Goal: Answer question/provide support

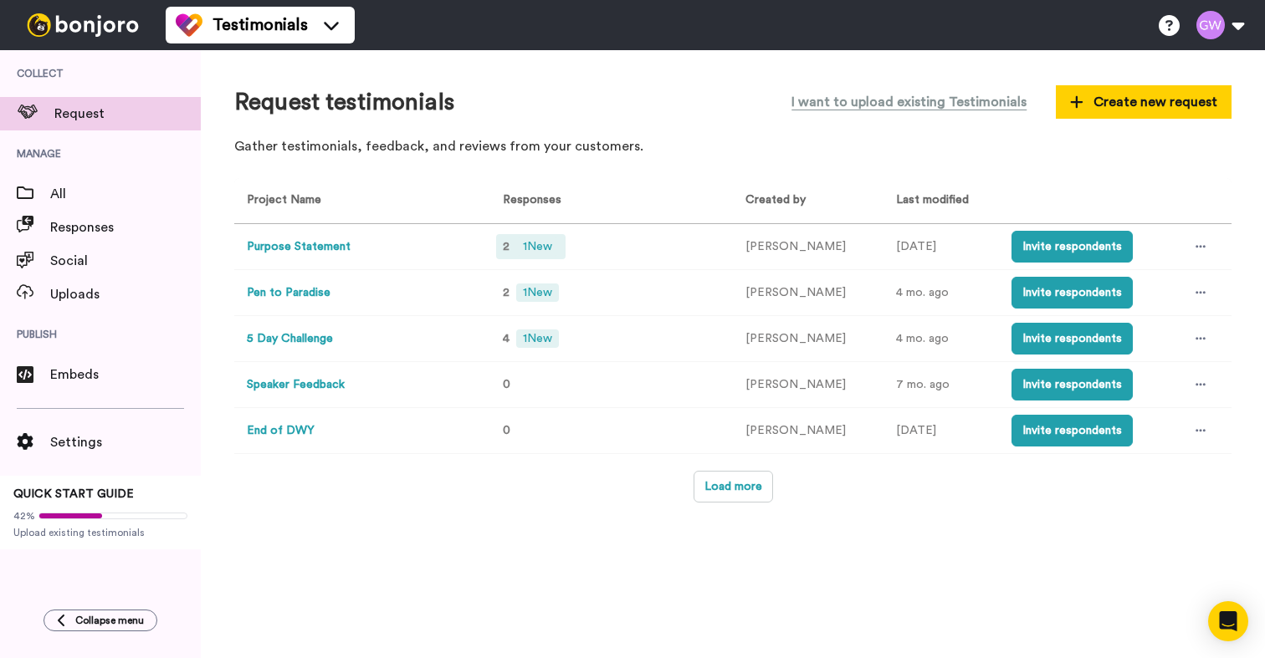
click at [504, 245] on span "2" at bounding box center [506, 247] width 7 height 12
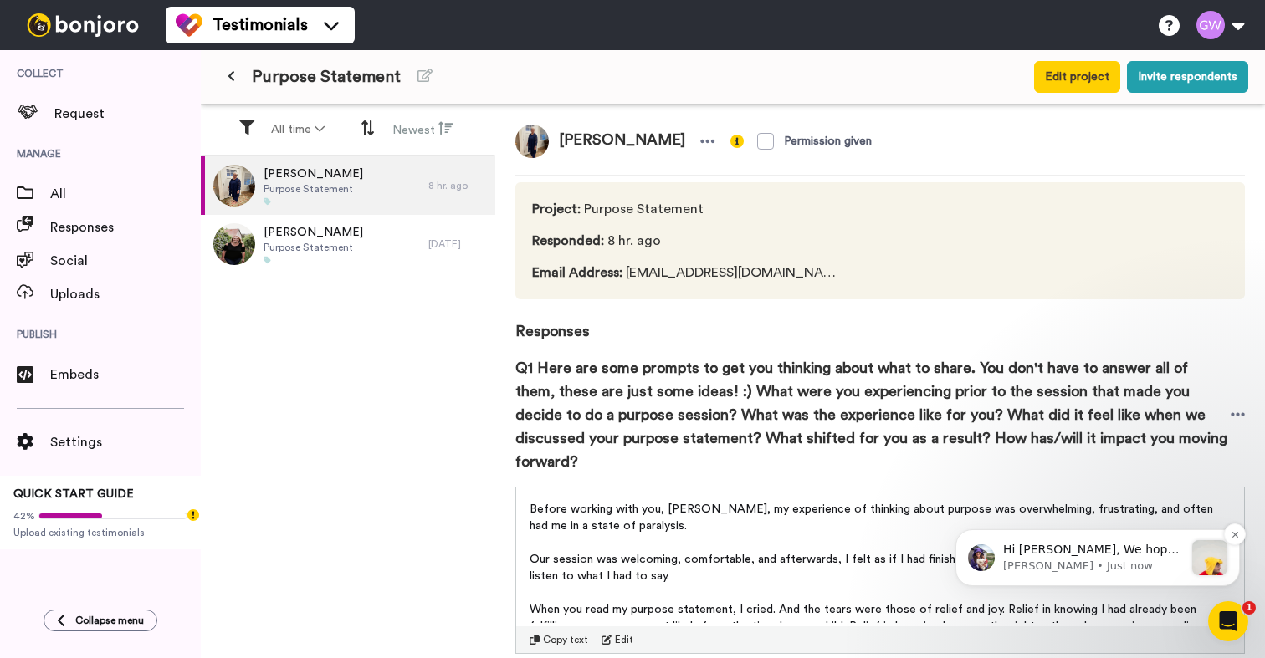
click at [1068, 547] on p "Hi [PERSON_NAME], We hope you and your customers have been having a great time …" at bounding box center [1093, 550] width 181 height 17
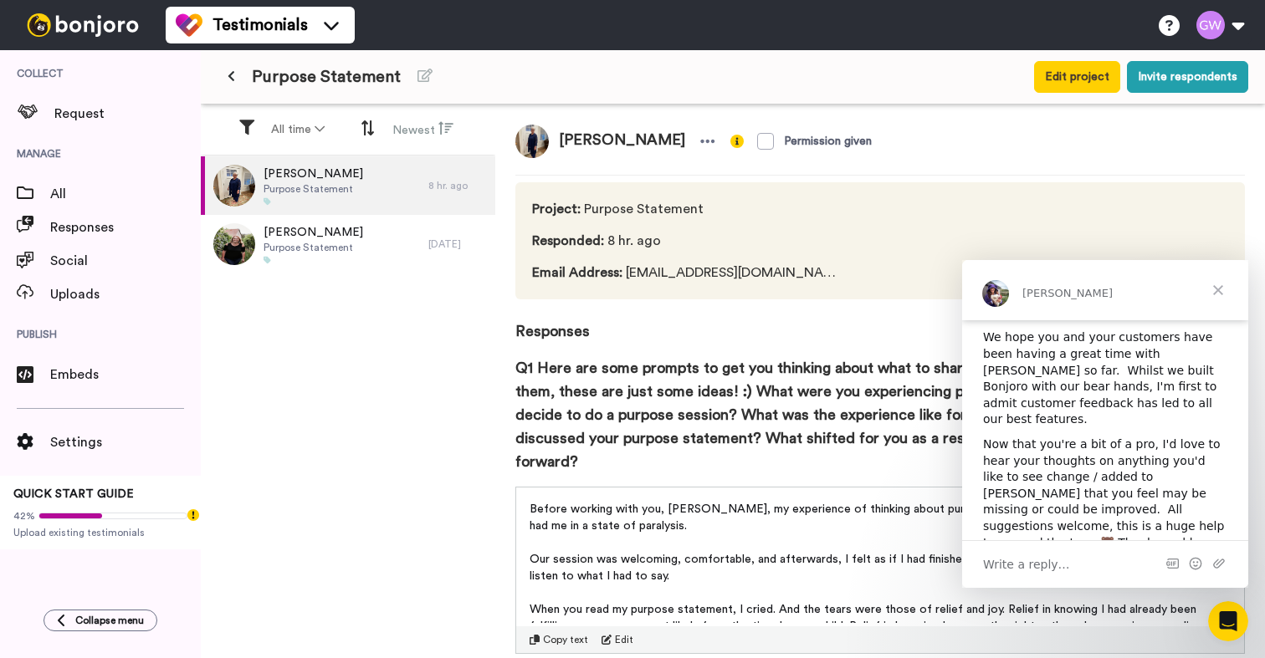
scroll to position [197, 0]
click at [1119, 566] on div "Write a reply…" at bounding box center [1105, 564] width 286 height 48
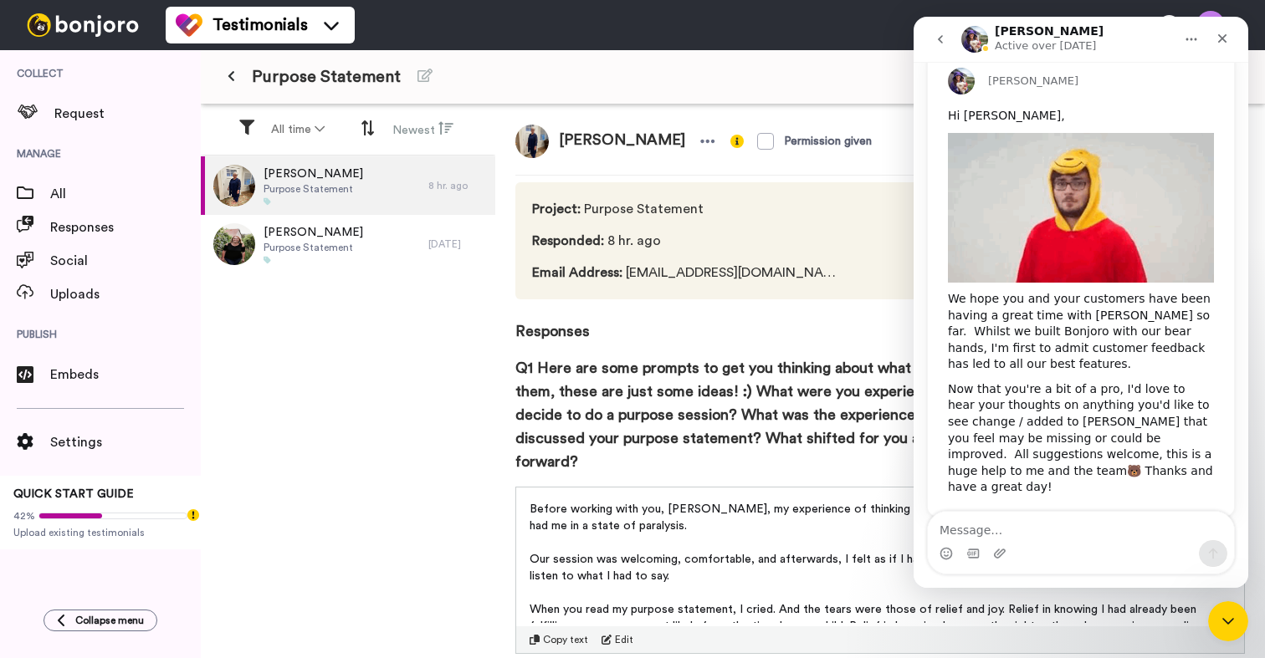
scroll to position [152, 0]
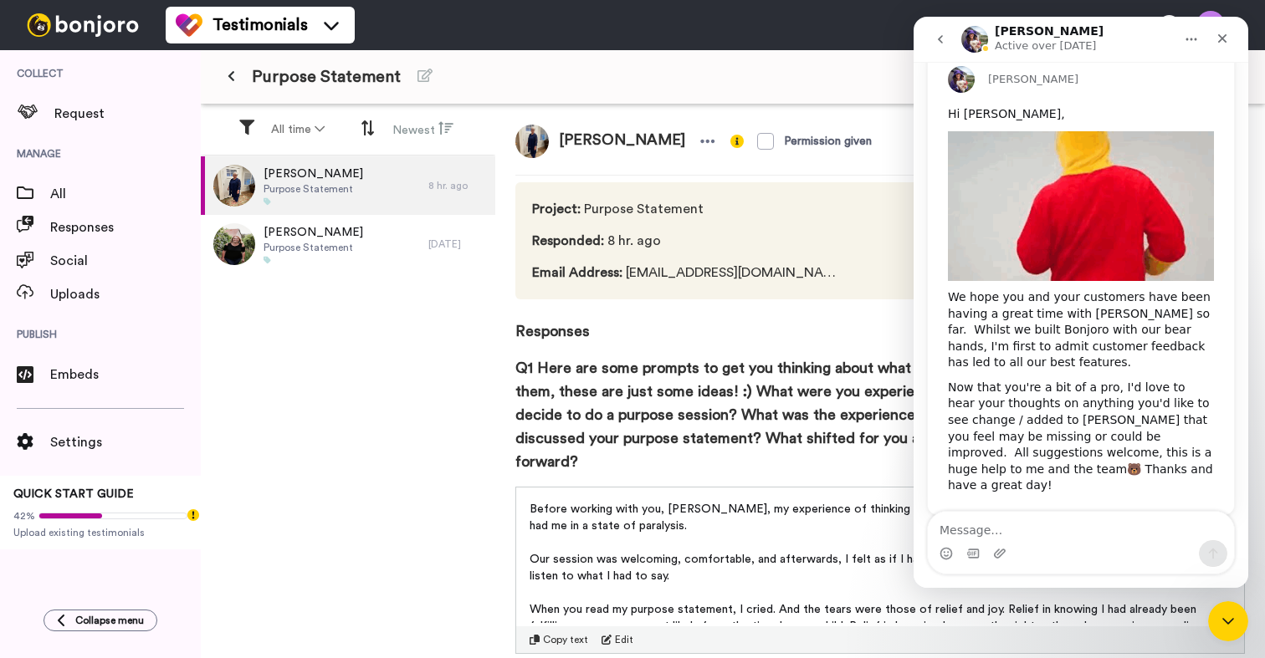
click at [1098, 540] on textarea "Message…" at bounding box center [1081, 526] width 306 height 28
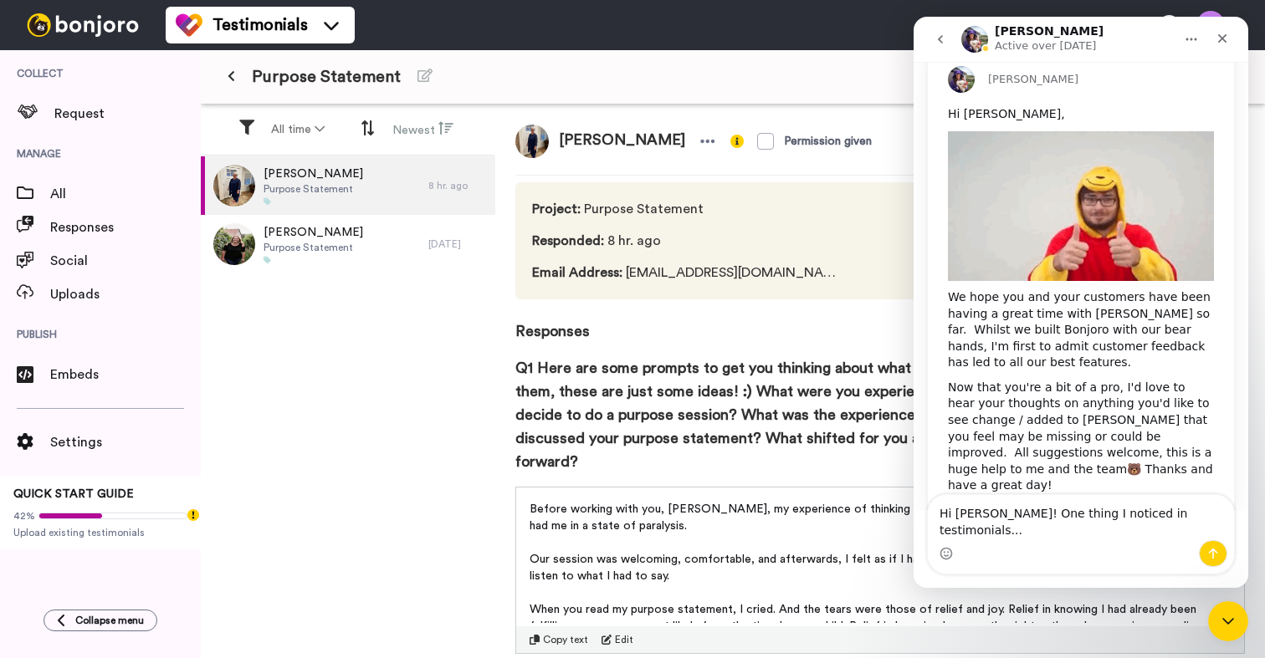
click at [1027, 530] on textarea "Hi Amy! One thing I noticed in testimonials..." at bounding box center [1081, 517] width 306 height 45
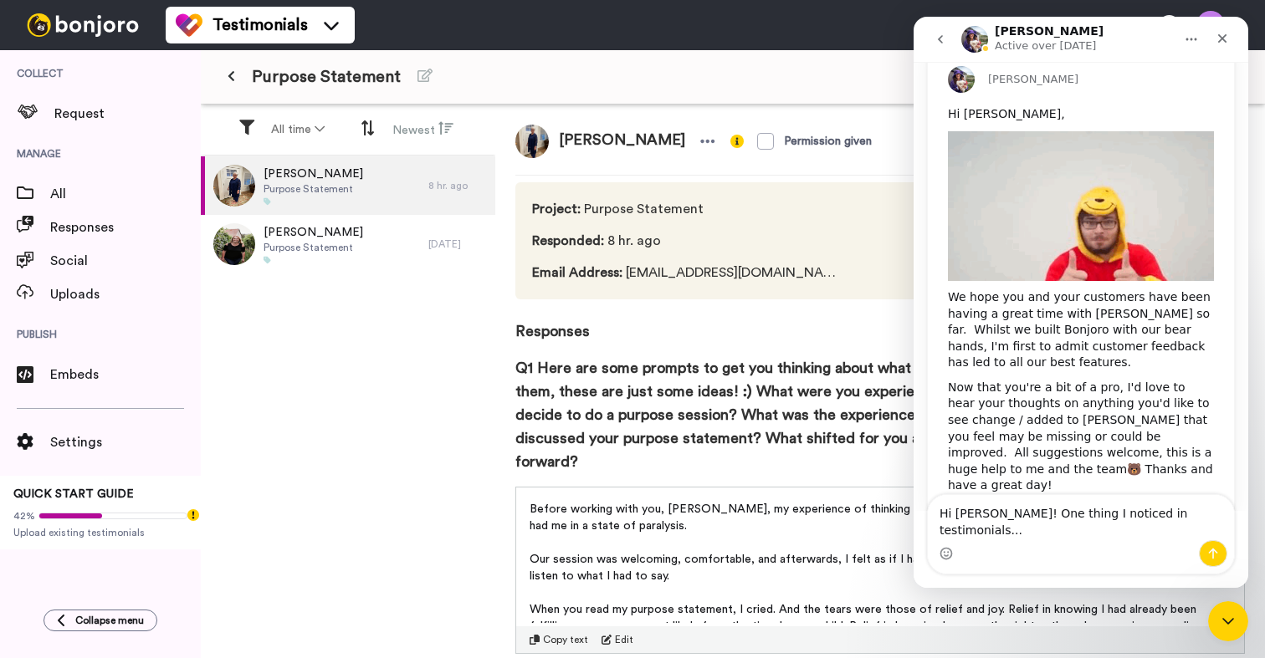
click at [1027, 530] on textarea "Hi Amy! One thing I noticed in testimonials..." at bounding box center [1081, 517] width 306 height 45
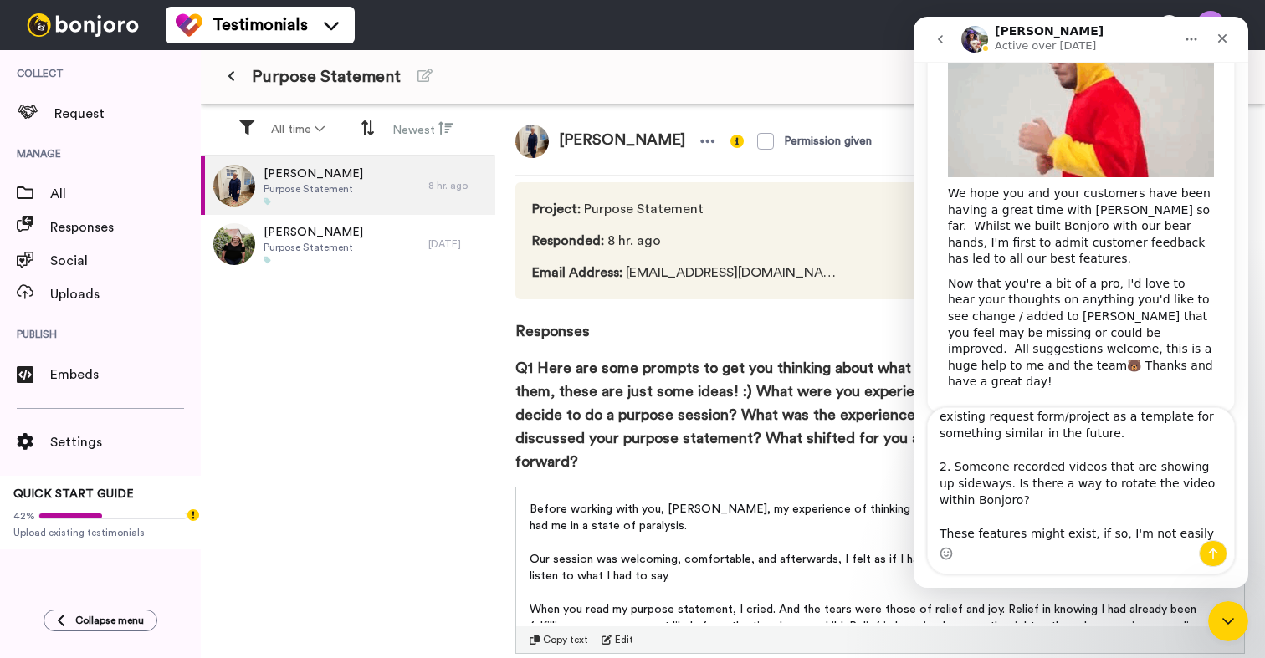
scroll to position [94, 0]
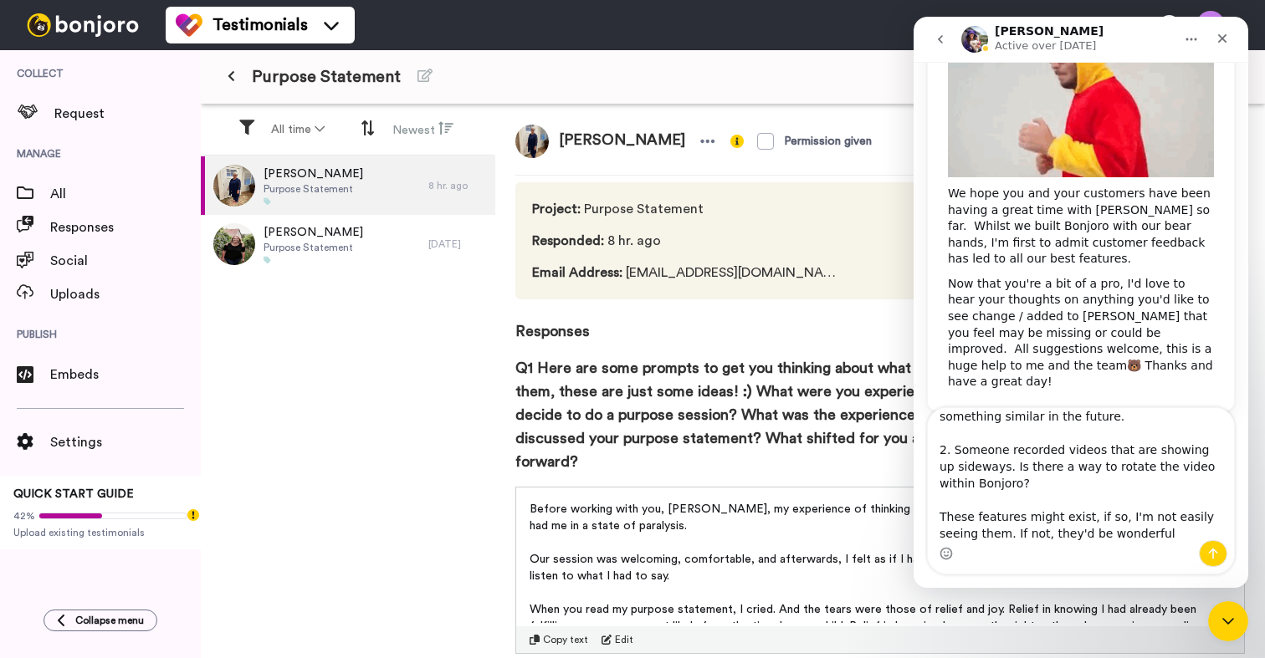
type textarea "Hi Amy! Two things I've noticed in testimonials... 1. It doesn't appear there's…"
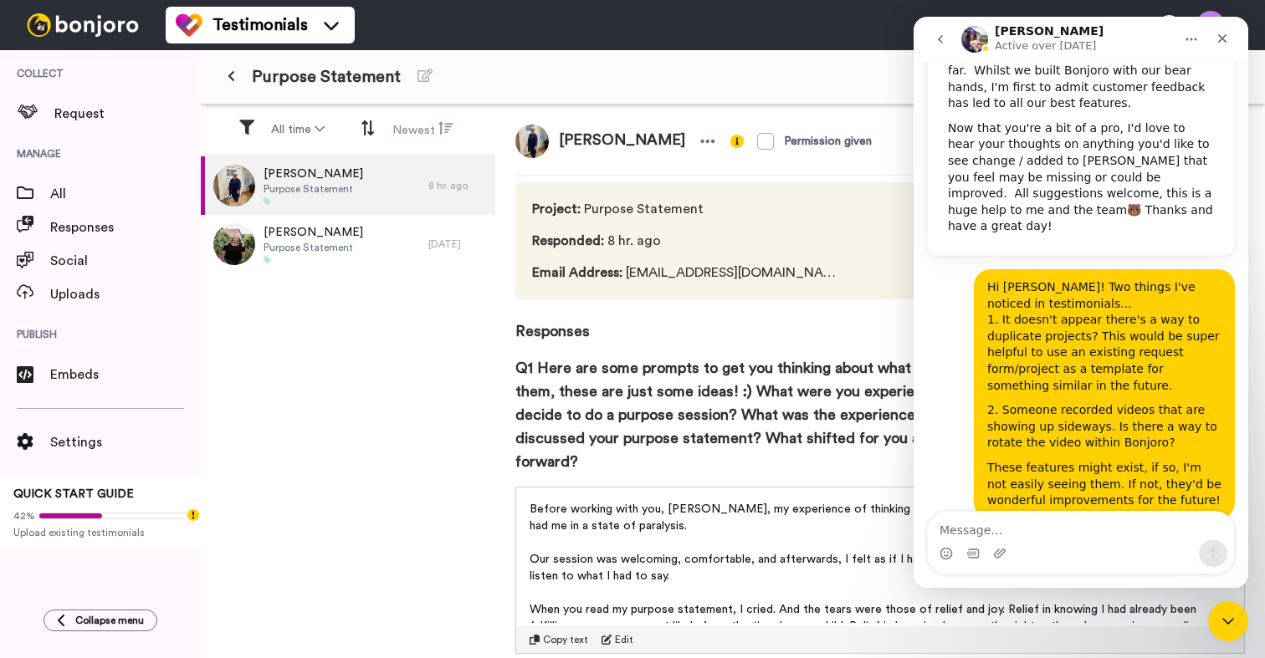
scroll to position [416, 0]
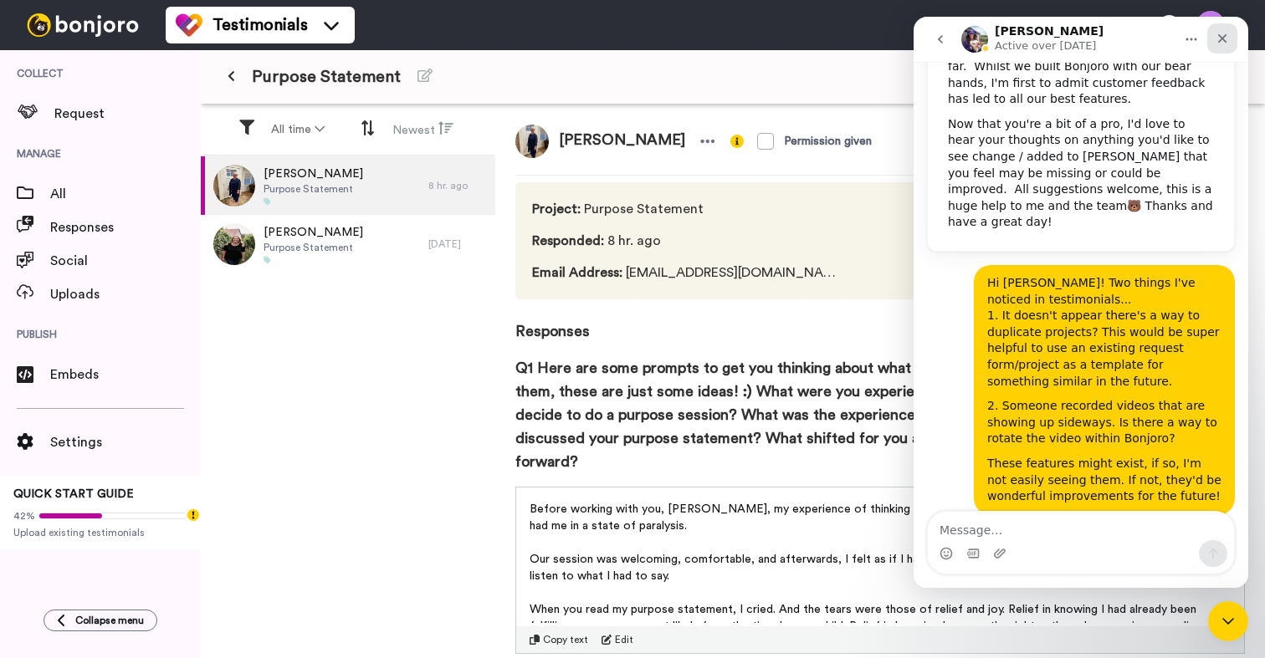
click at [1216, 41] on icon "Close" at bounding box center [1222, 38] width 13 height 13
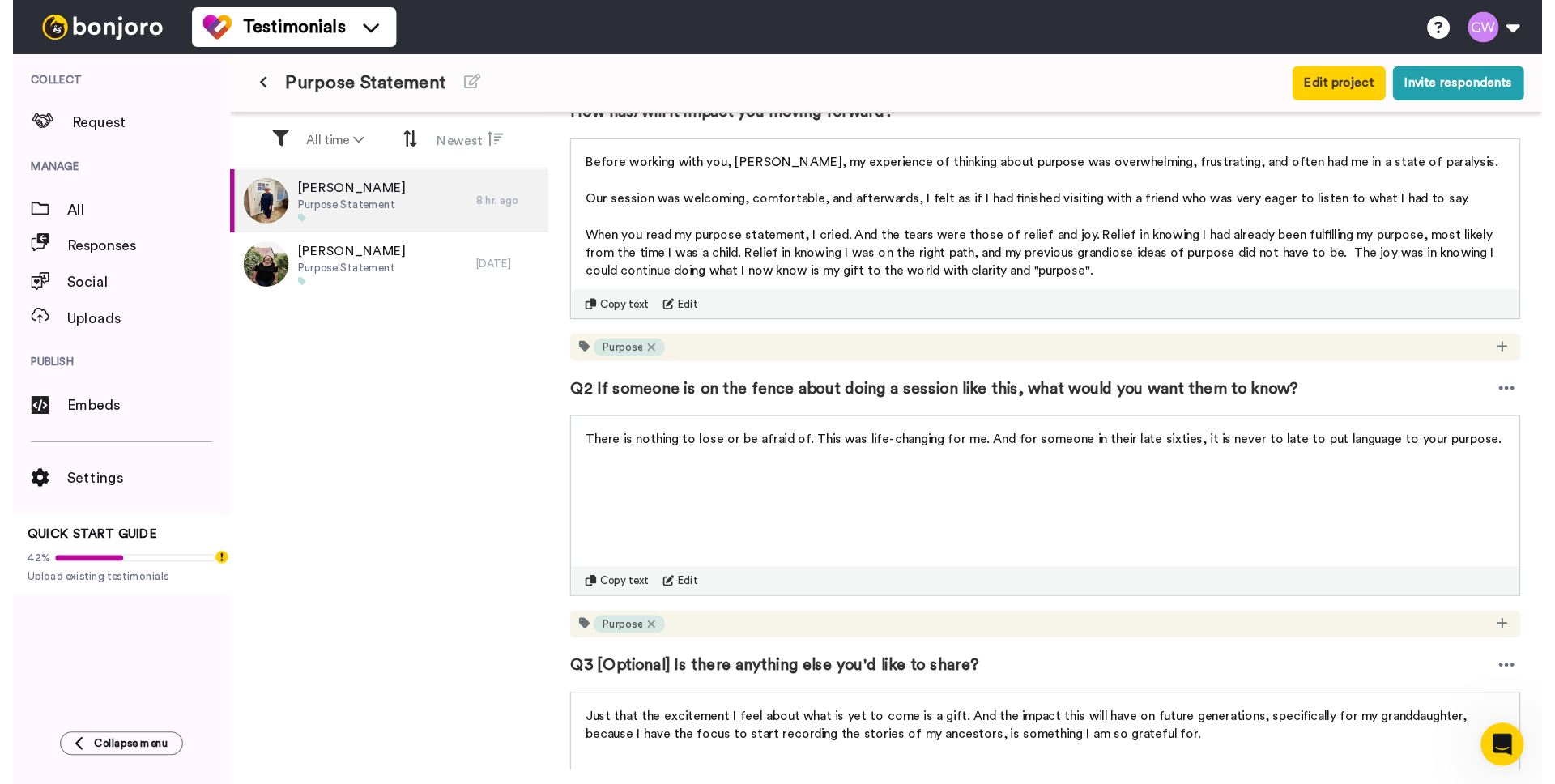
scroll to position [385, 0]
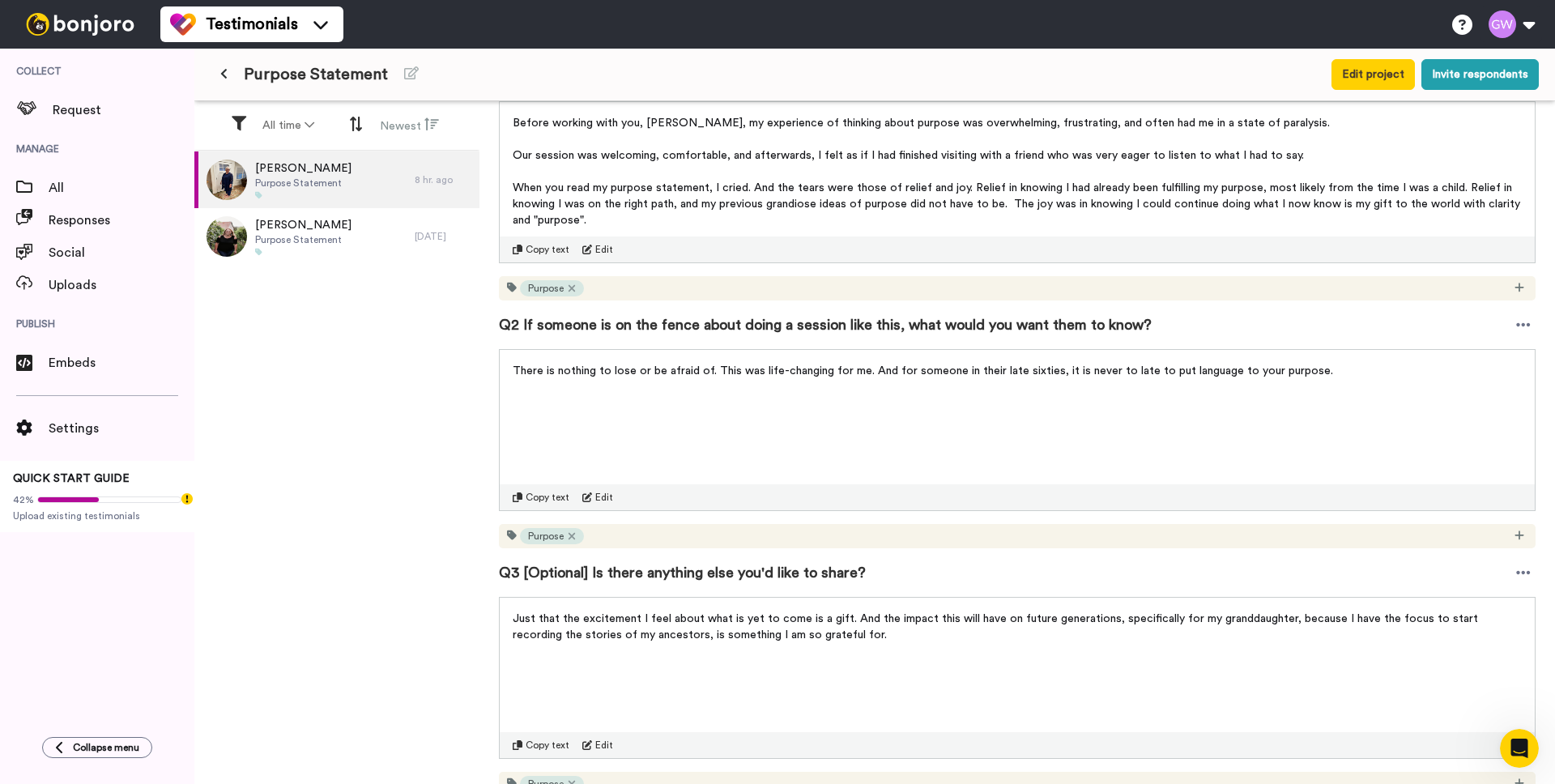
click at [874, 351] on div "There is nothing to lose or be afraid of. This was life-changing for me. And fo…" at bounding box center [1017, 365] width 1035 height 32
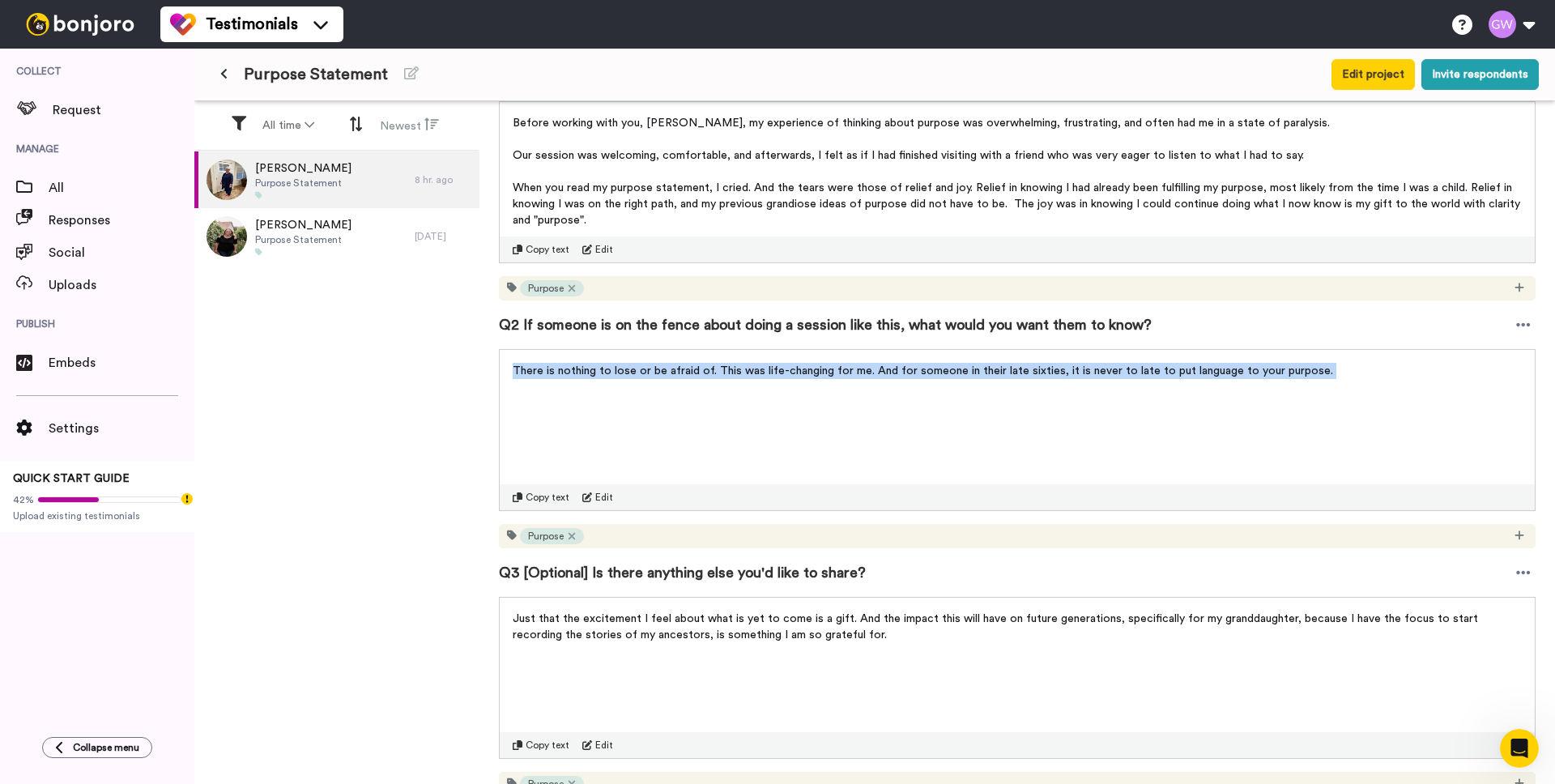
click at [874, 351] on div "There is nothing to lose or be afraid of. This was life-changing for me. And fo…" at bounding box center [1017, 365] width 1035 height 32
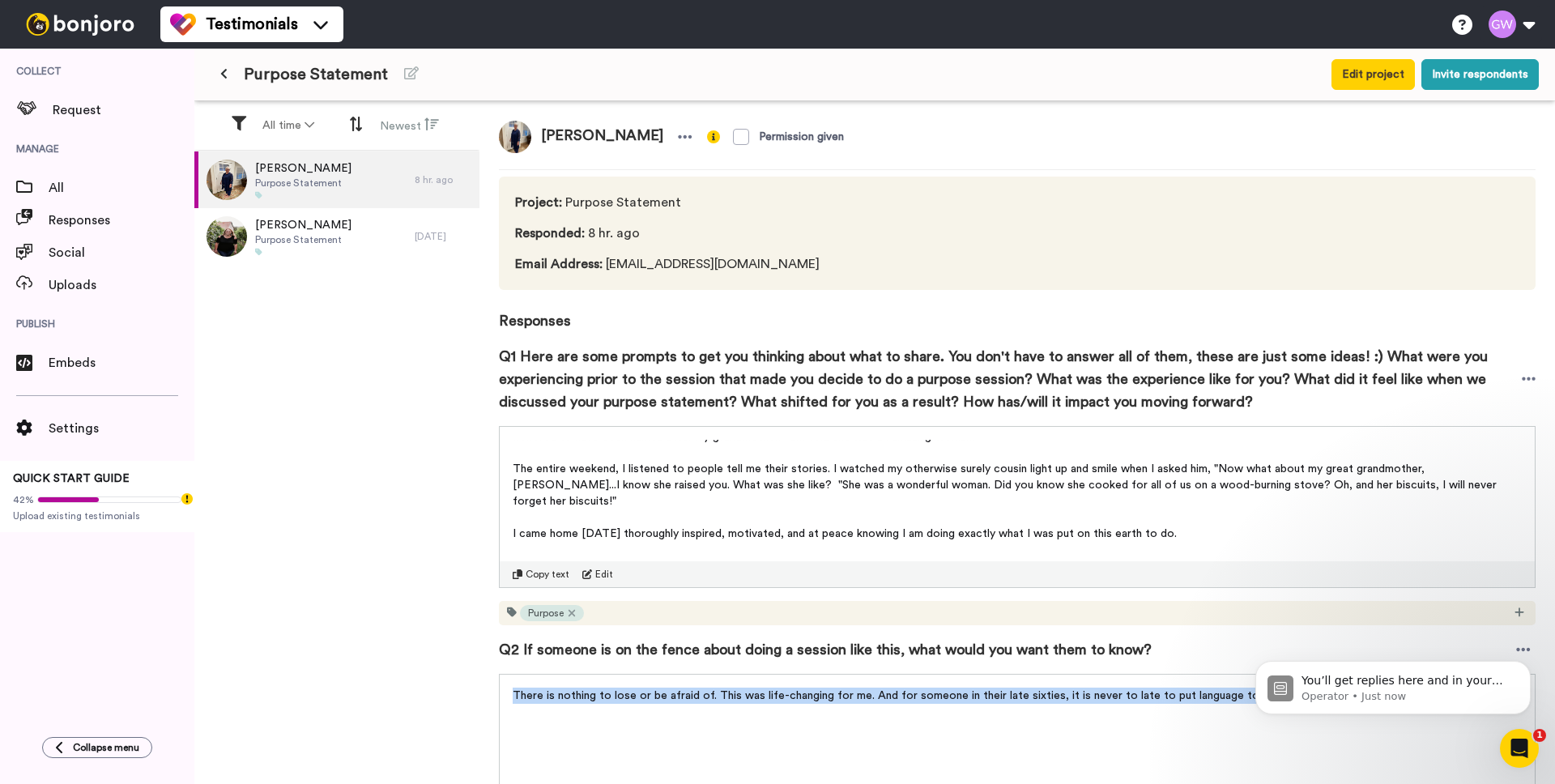
scroll to position [551, 0]
click at [1224, 637] on p "Operator • Just now" at bounding box center [1406, 696] width 209 height 15
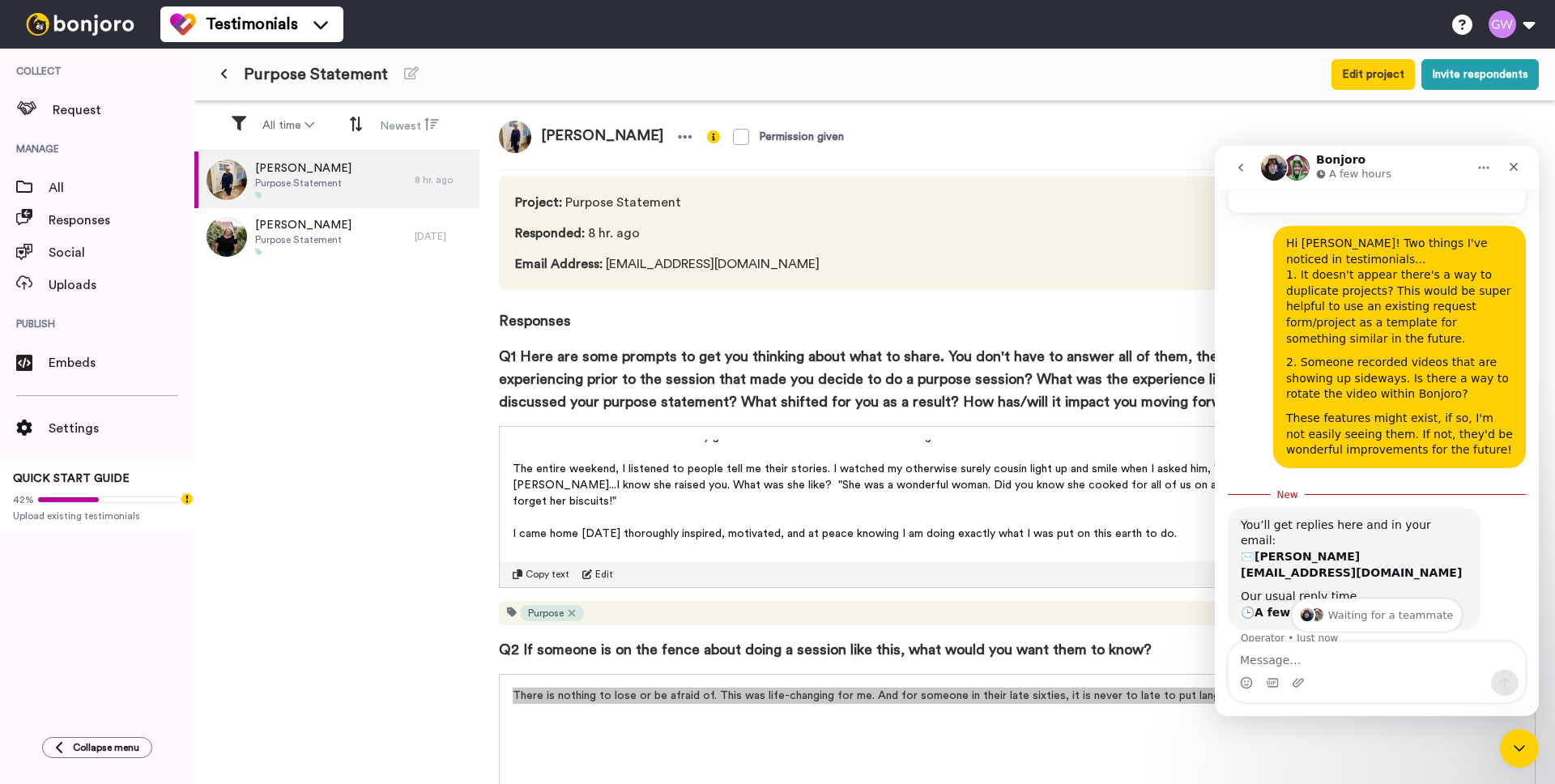
scroll to position [577, 0]
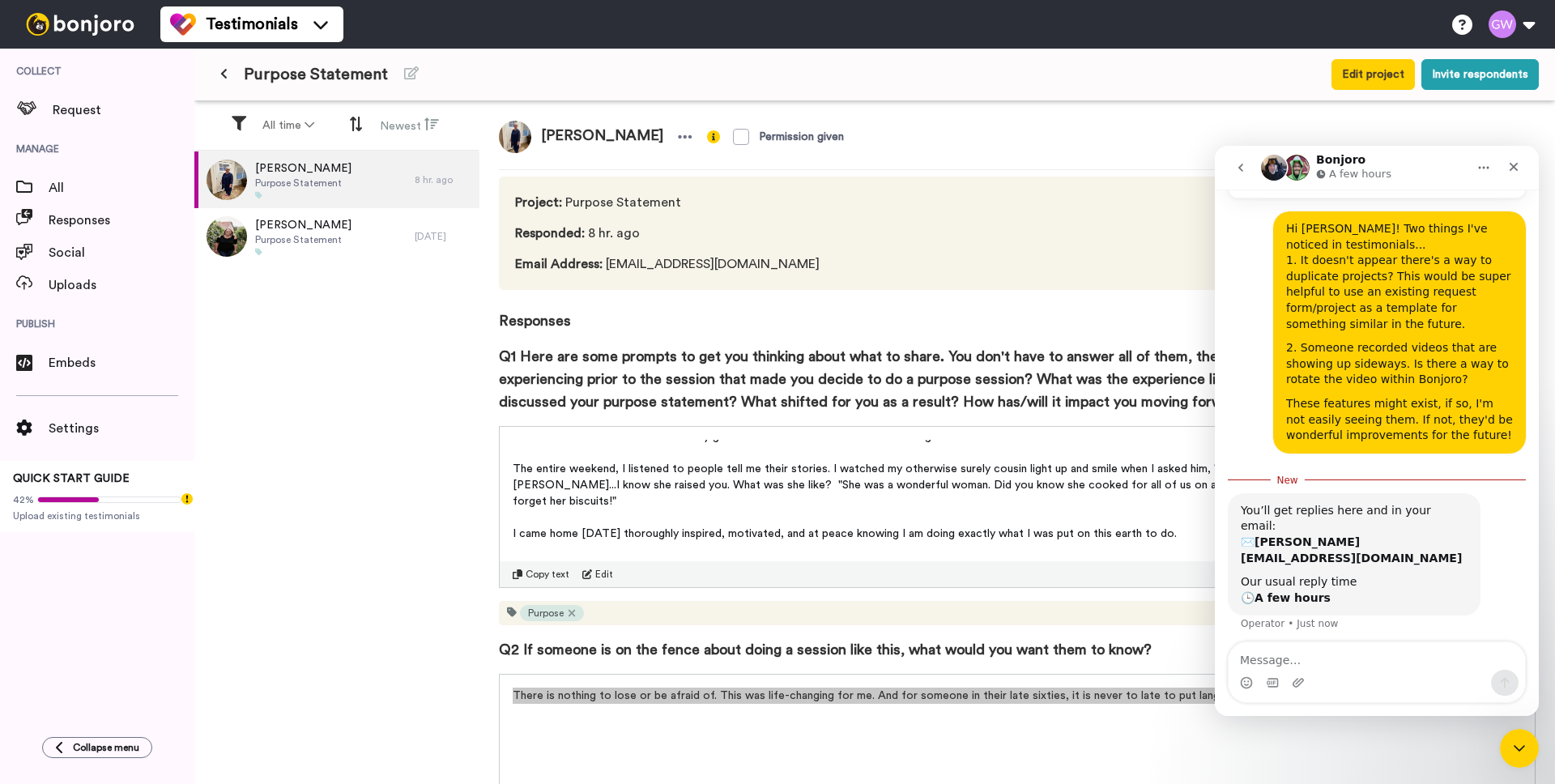
click at [1224, 168] on icon "go back" at bounding box center [1240, 167] width 5 height 8
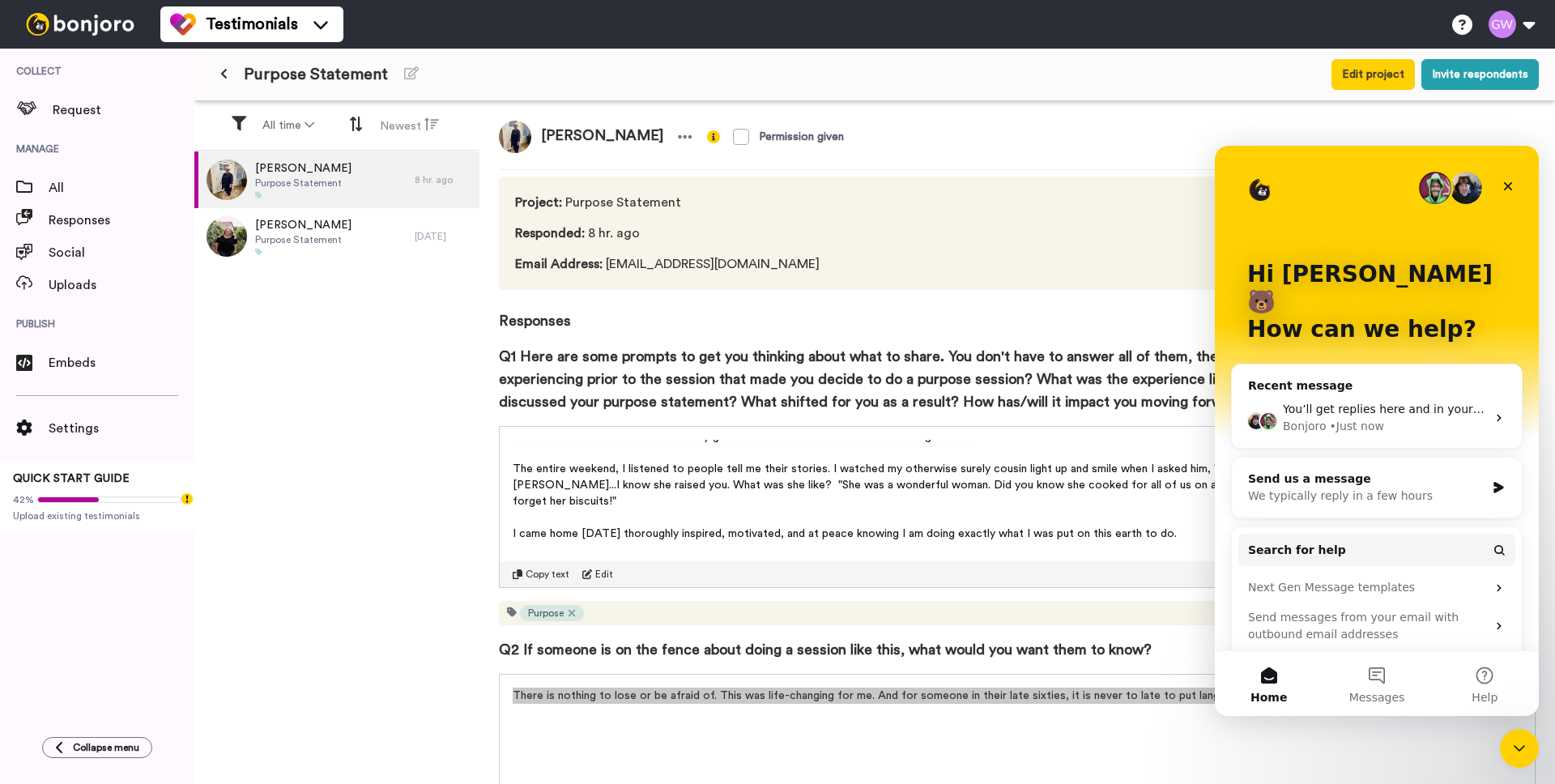
drag, startPoint x: 1458, startPoint y: 191, endPoint x: 1446, endPoint y: 191, distance: 12.0
click at [1224, 191] on img "Intercom messenger" at bounding box center [1466, 187] width 32 height 32
click at [1224, 189] on img "Intercom messenger" at bounding box center [1435, 187] width 32 height 32
click at [1224, 183] on div "Close" at bounding box center [1509, 186] width 29 height 29
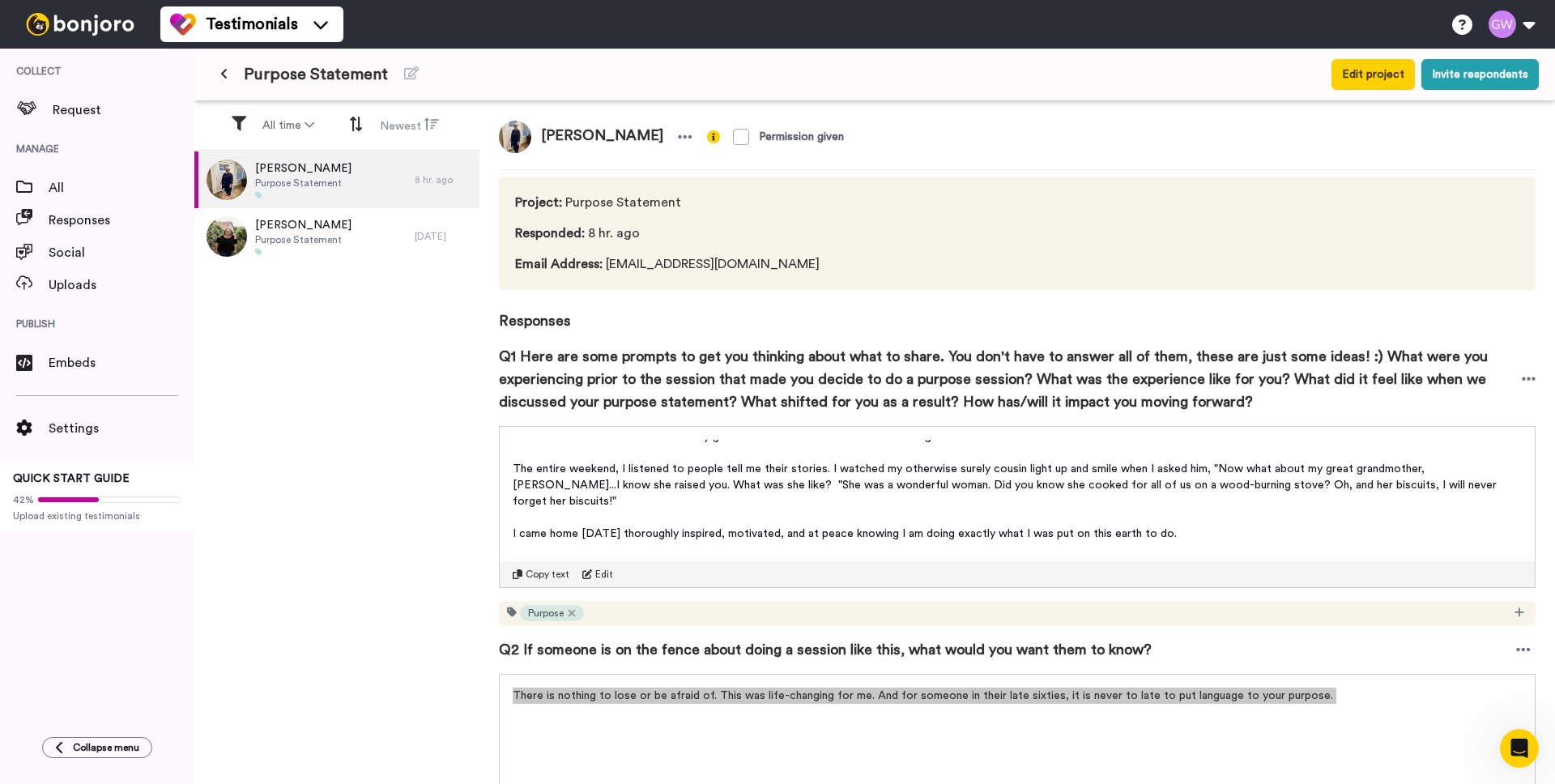
scroll to position [156, 0]
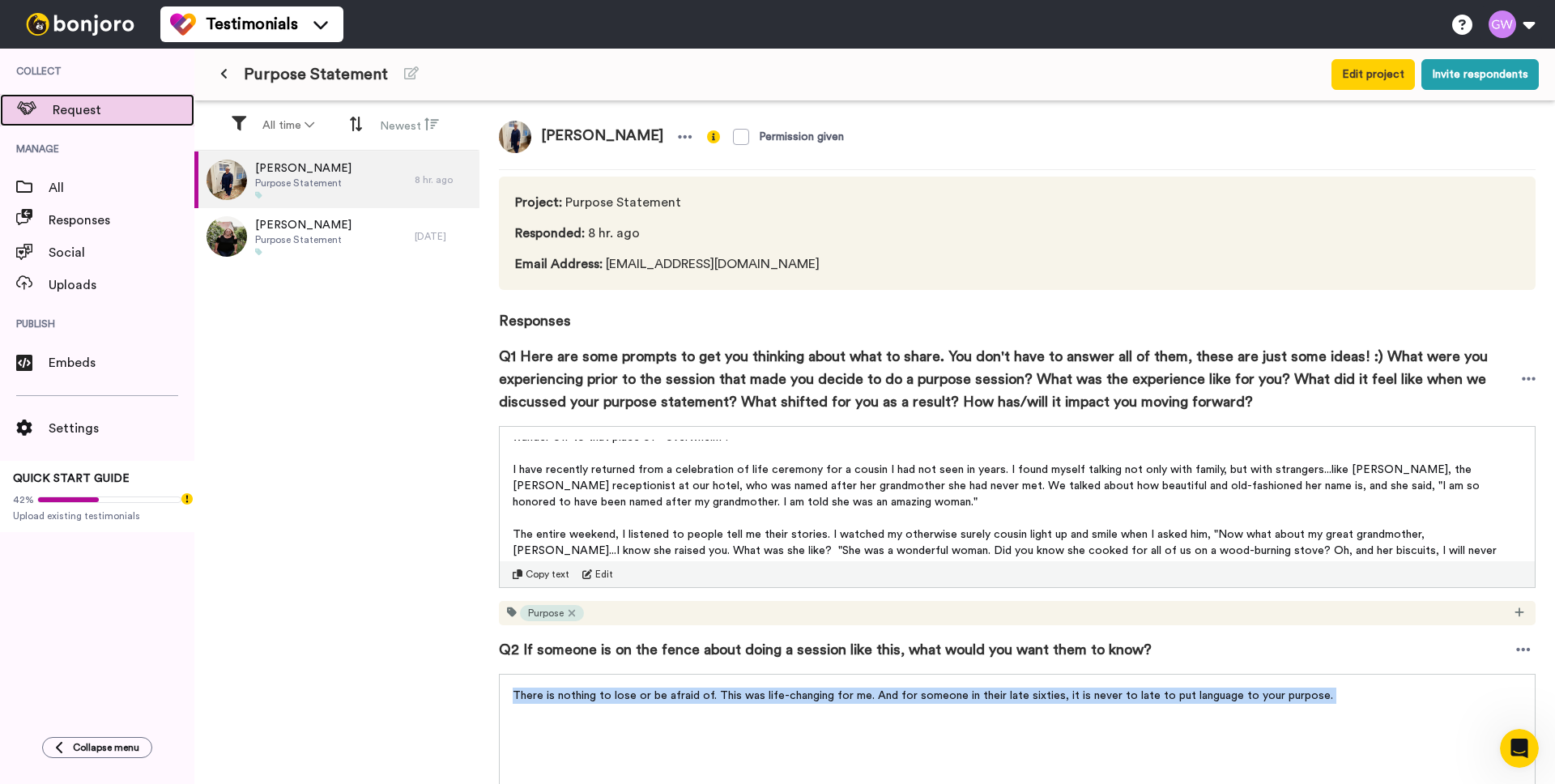
click at [59, 105] on span "Request" at bounding box center [123, 110] width 141 height 19
